Goal: Task Accomplishment & Management: Manage account settings

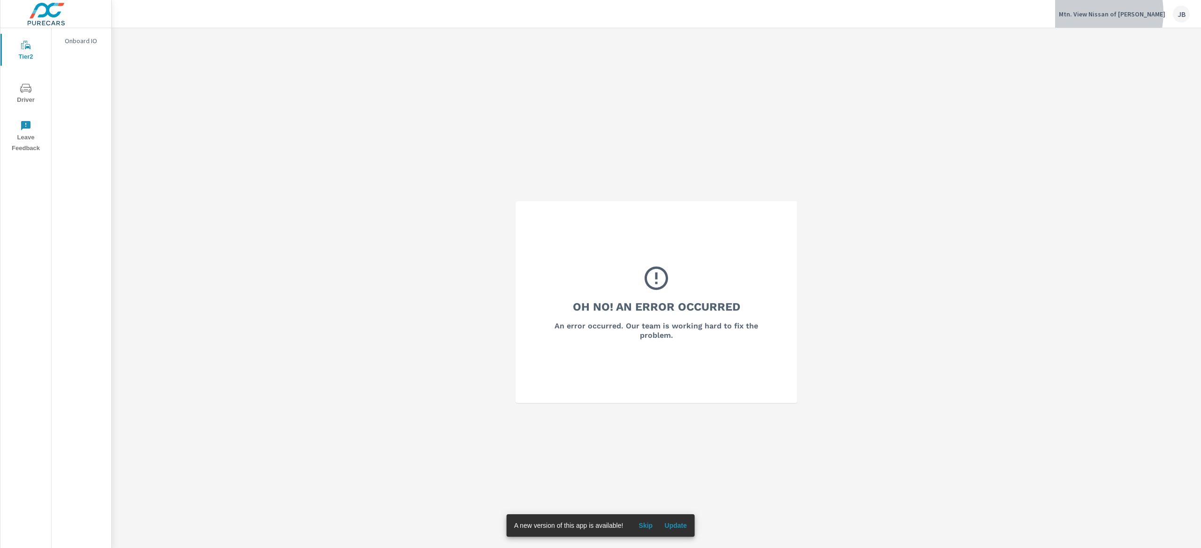
click at [1105, 13] on p "Mtn. View Nissan of [PERSON_NAME]" at bounding box center [1112, 14] width 106 height 8
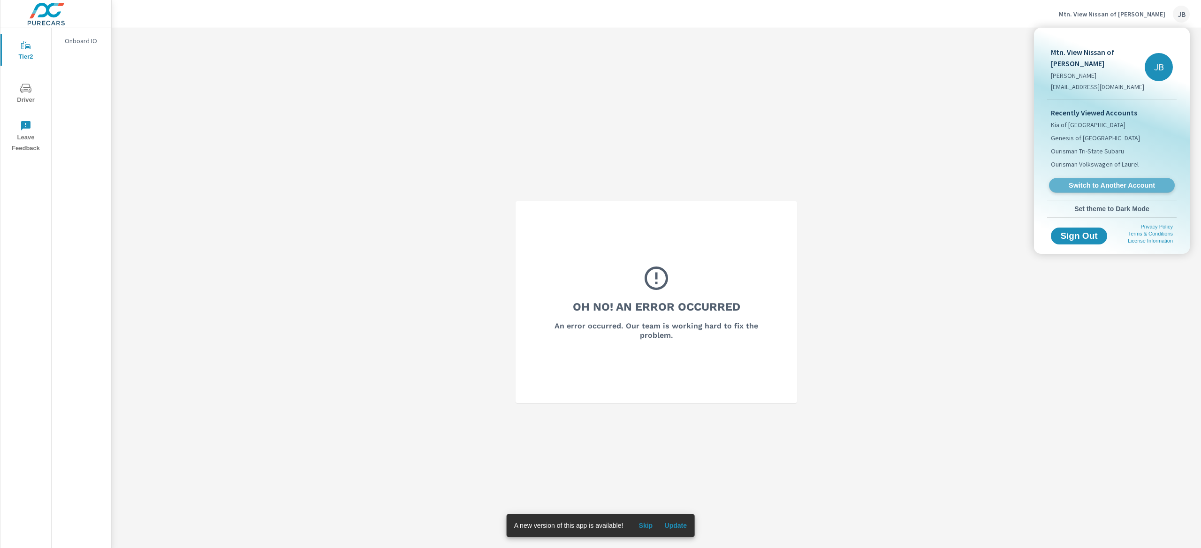
click at [1096, 181] on span "Switch to Another Account" at bounding box center [1111, 185] width 115 height 9
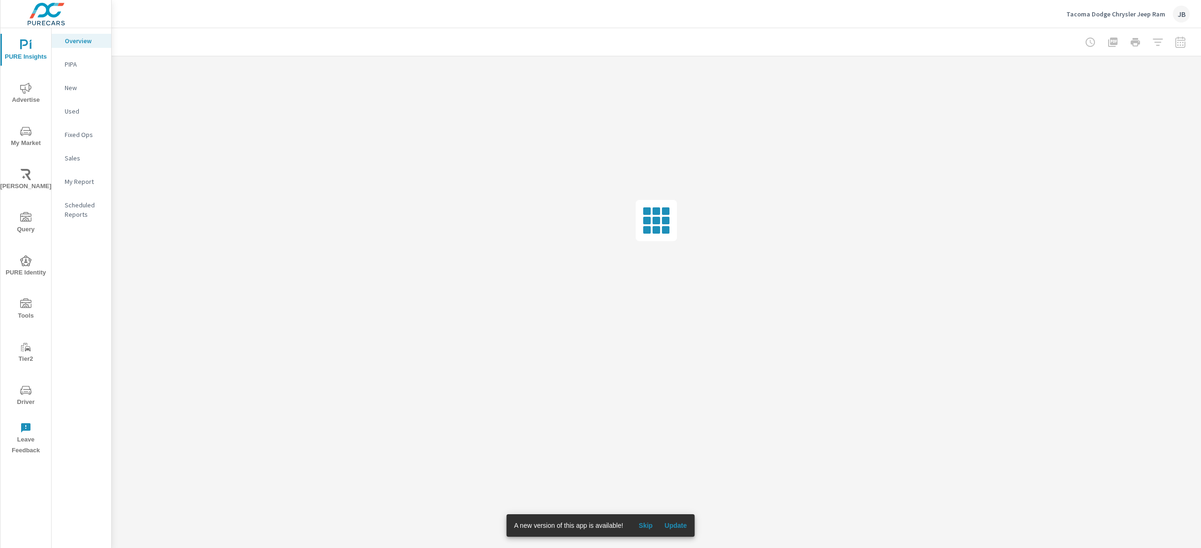
click at [30, 396] on span "Driver" at bounding box center [25, 396] width 45 height 23
